Goal: Information Seeking & Learning: Learn about a topic

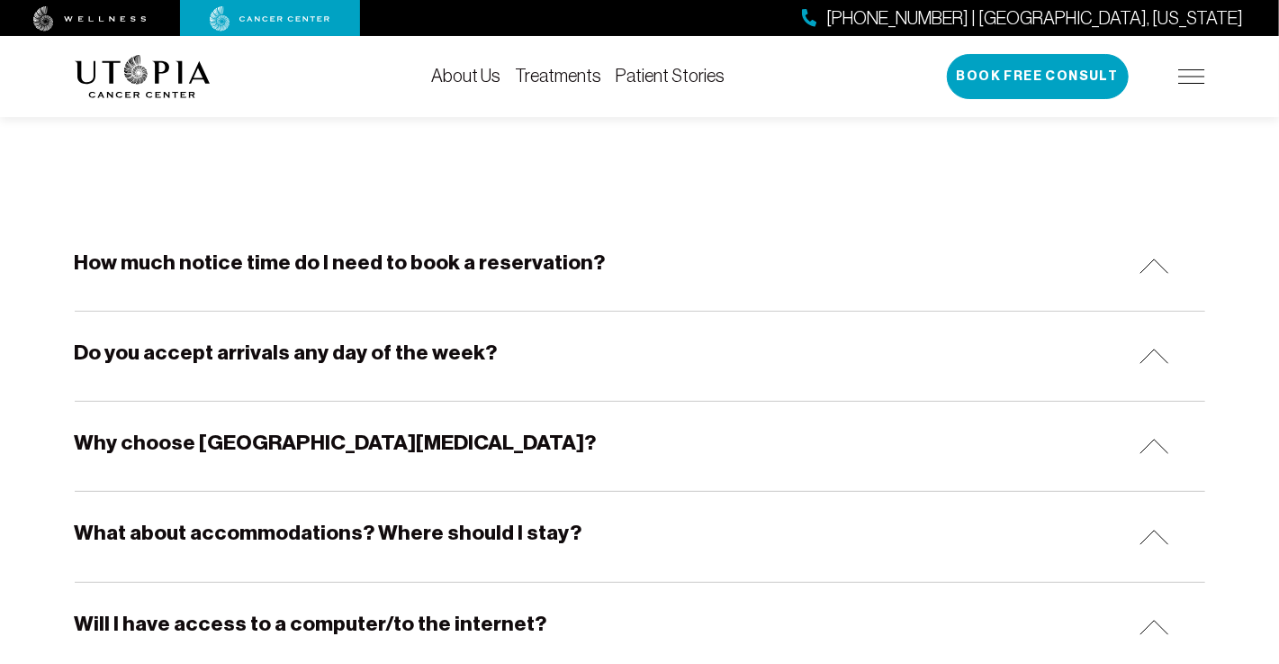
scroll to position [270, 0]
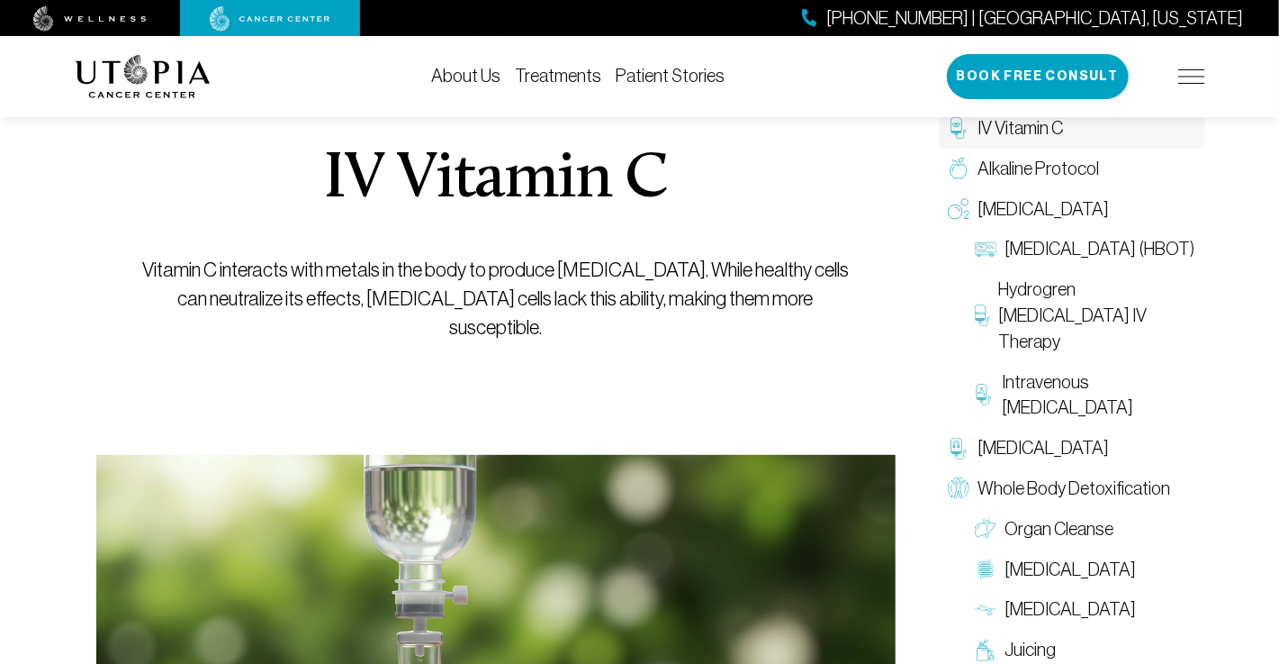
scroll to position [180, 0]
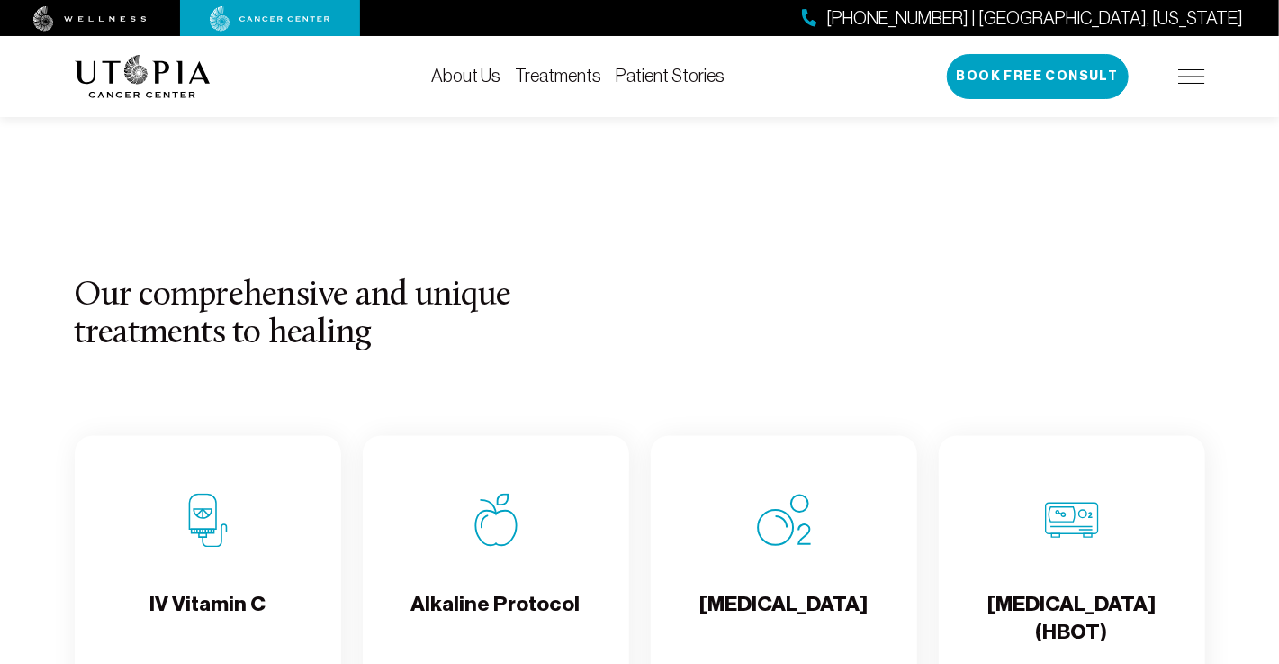
scroll to position [1531, 0]
